Goal: Information Seeking & Learning: Stay updated

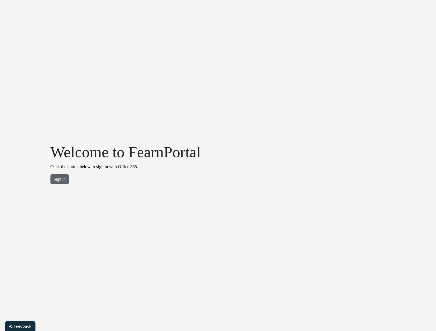
click at [58, 176] on button "Sign in" at bounding box center [59, 179] width 19 height 10
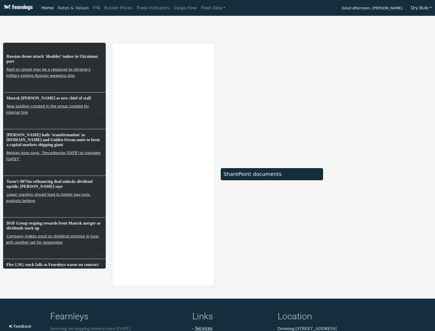
click at [71, 7] on link "Rates & Values" at bounding box center [73, 8] width 35 height 10
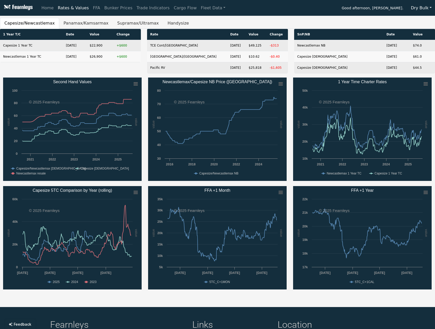
click at [425, 7] on button "Dry Bulk" at bounding box center [421, 8] width 27 height 10
click at [423, 27] on link "Tankers" at bounding box center [428, 28] width 41 height 8
